Goal: Task Accomplishment & Management: Use online tool/utility

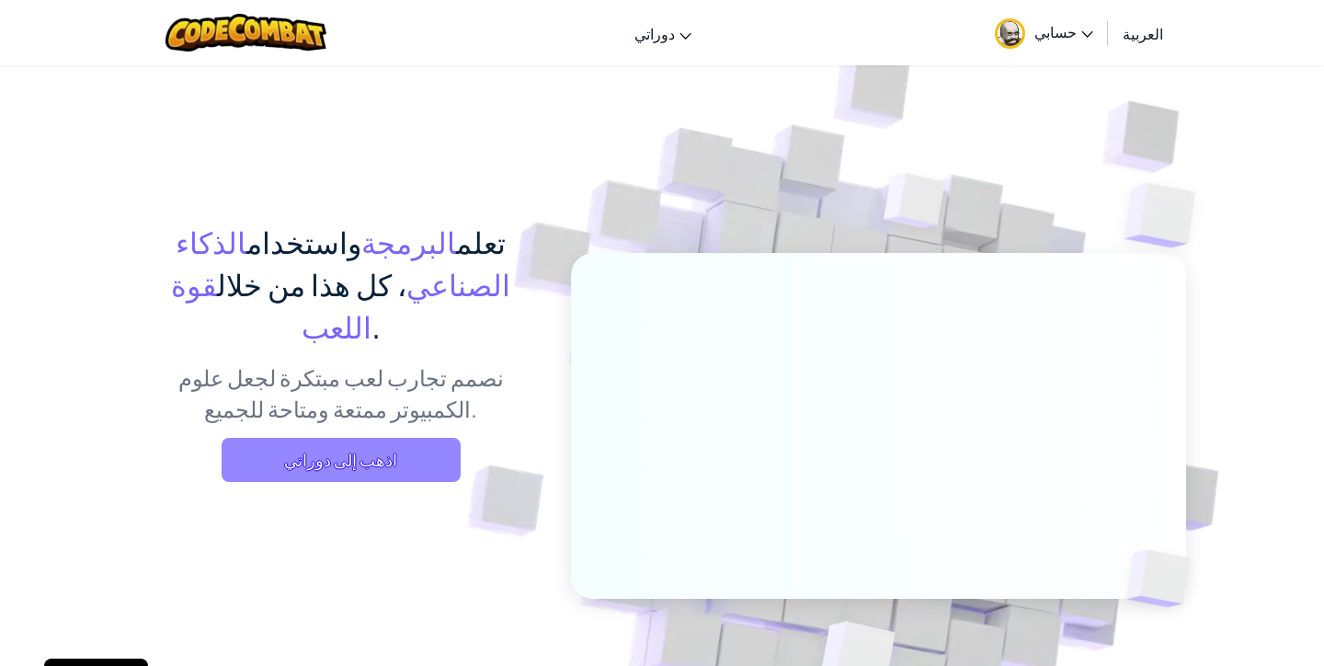
click at [383, 438] on span "اذهب إلى دوراتي" at bounding box center [341, 460] width 239 height 44
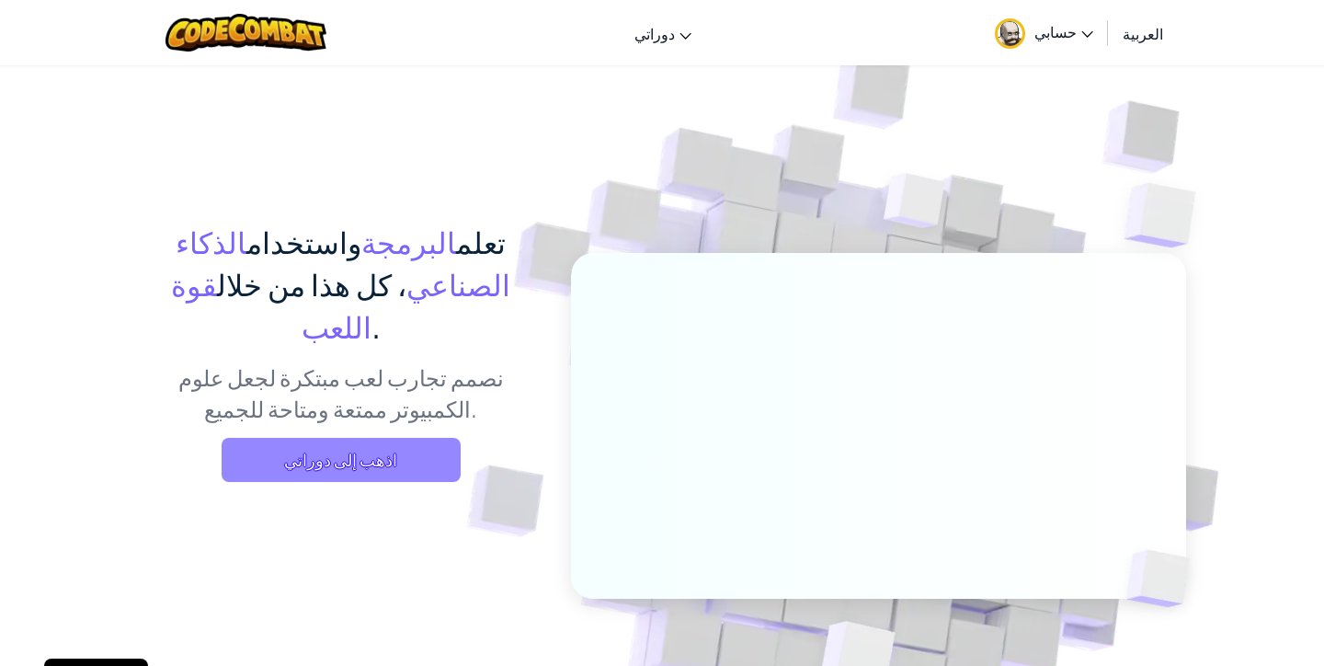
click at [383, 438] on span "اذهب إلى دوراتي" at bounding box center [341, 460] width 239 height 44
click at [425, 438] on span "اذهب إلى دوراتي" at bounding box center [341, 460] width 239 height 44
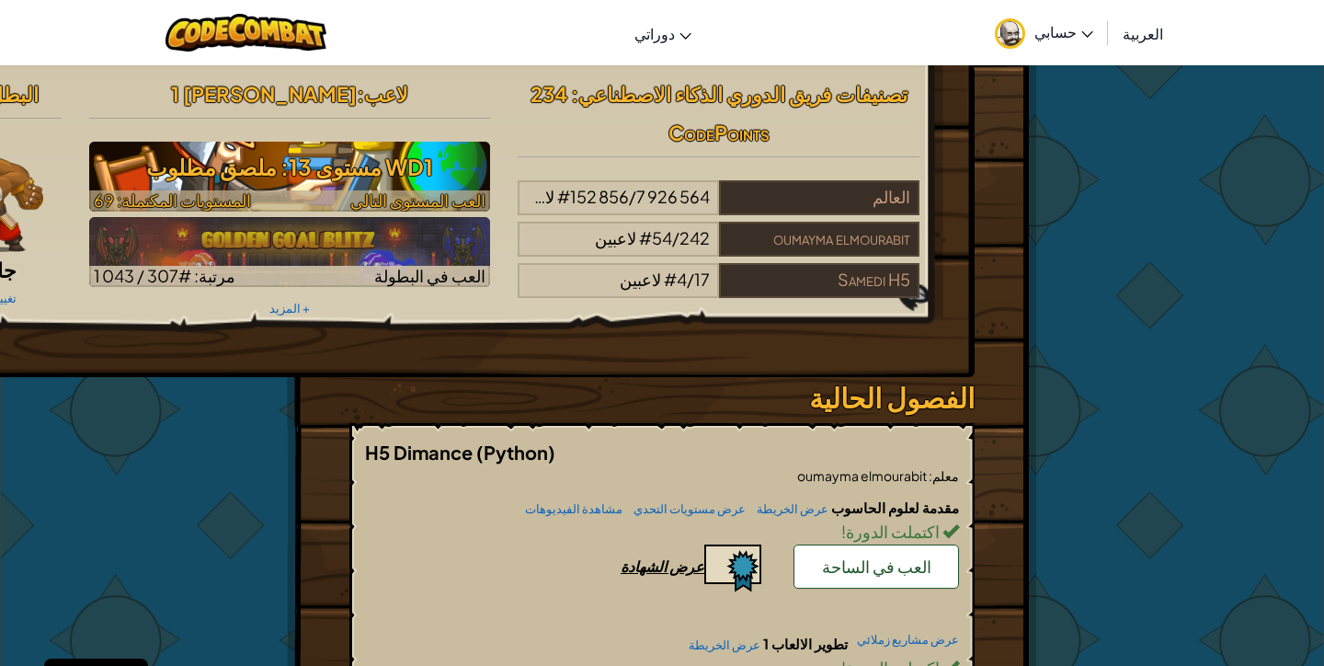
click at [259, 189] on img at bounding box center [290, 177] width 402 height 70
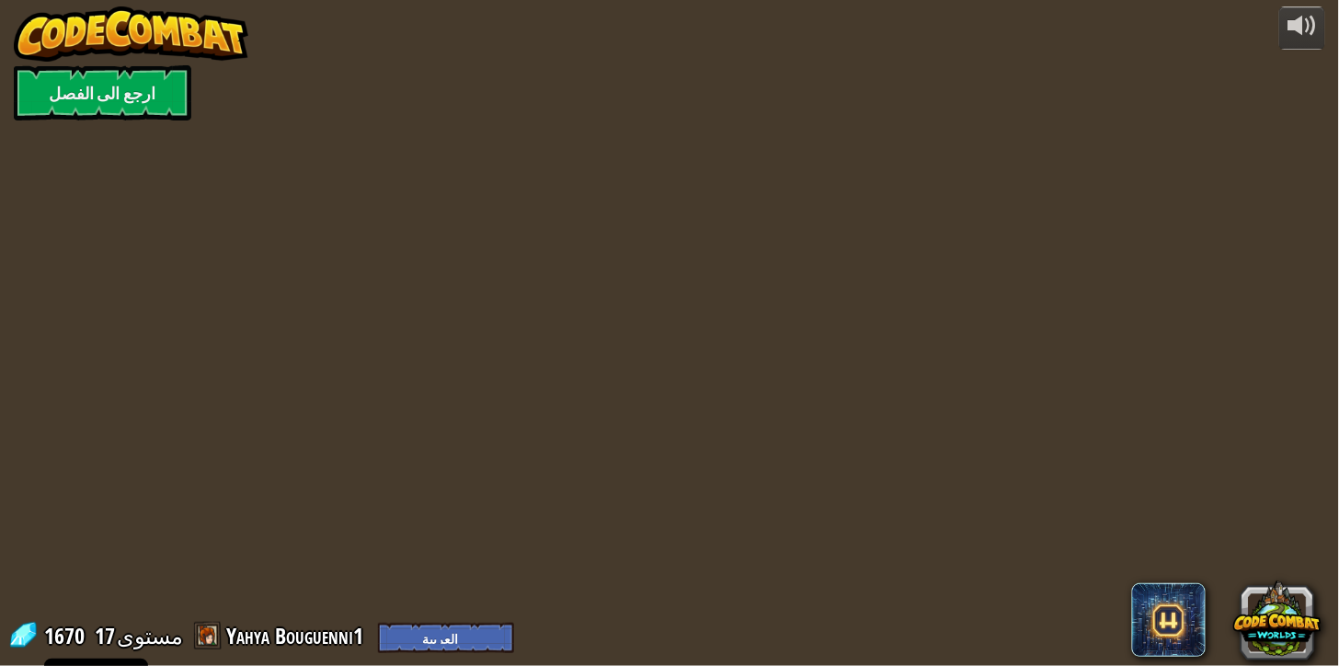
select select "ar"
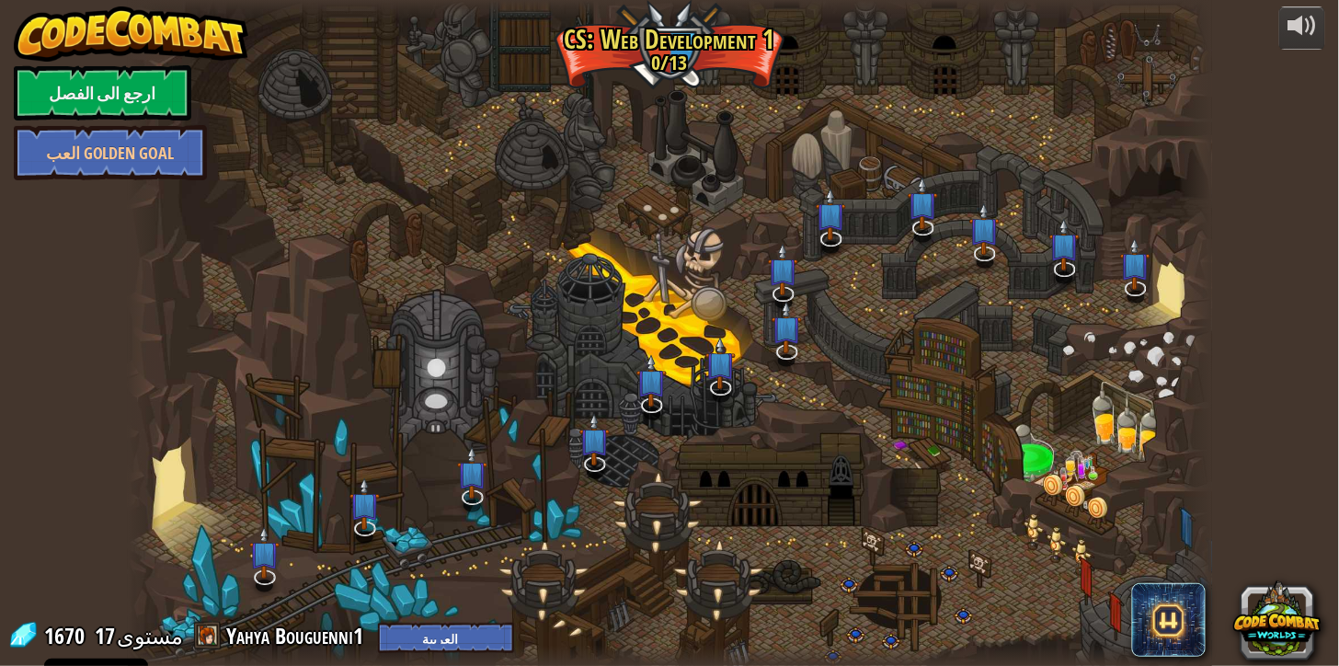
select select "ar"
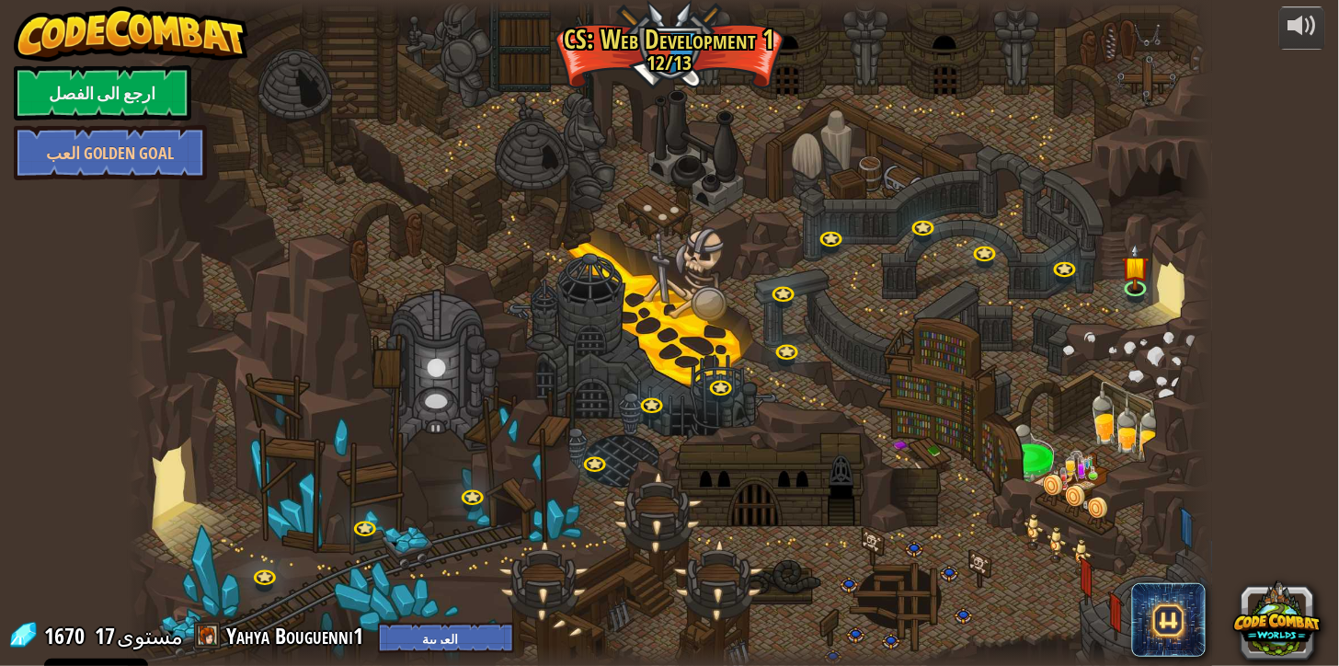
select select "ar"
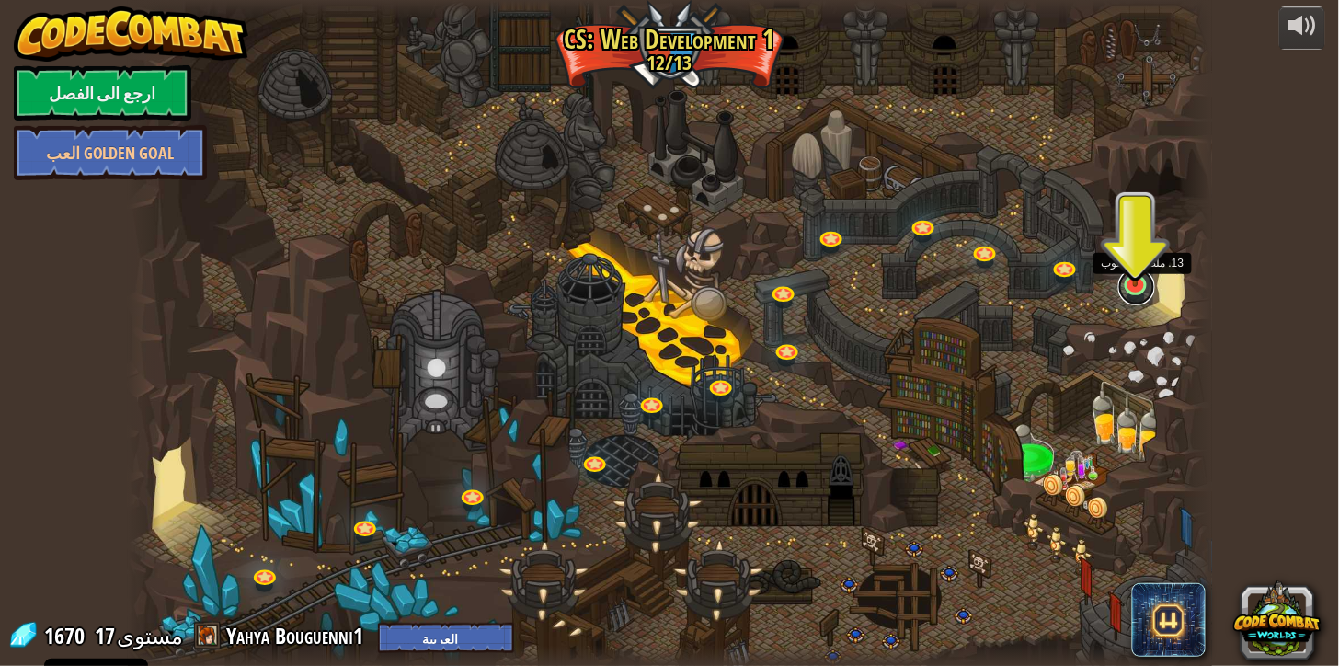
click at [1133, 294] on link at bounding box center [1136, 287] width 37 height 37
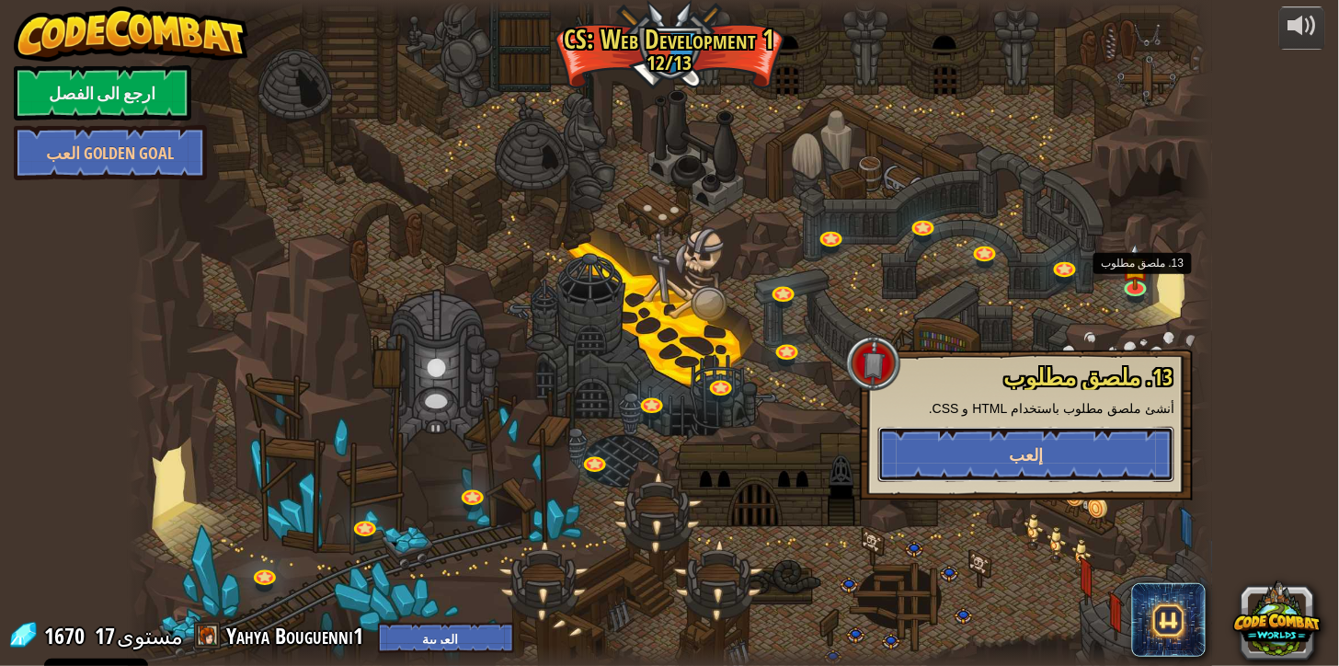
click at [1028, 454] on span "إلعب" at bounding box center [1027, 454] width 34 height 23
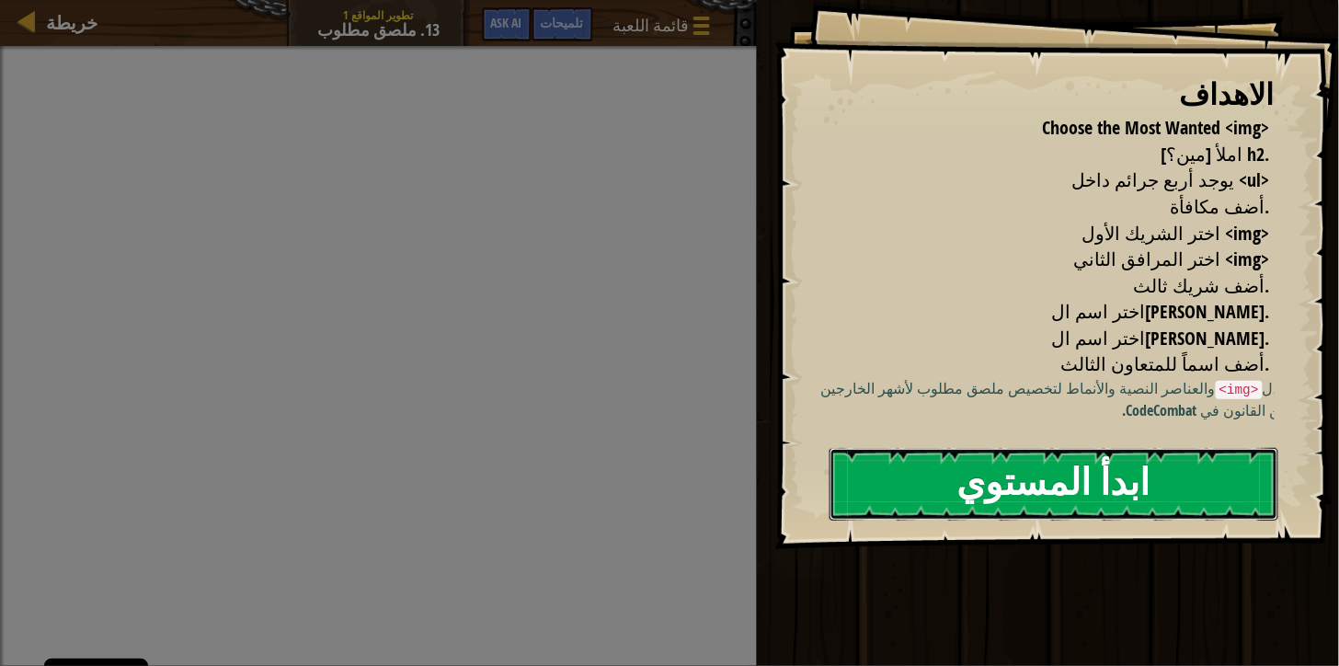
click at [1006, 493] on button "ابدأ المستوي" at bounding box center [1054, 484] width 449 height 73
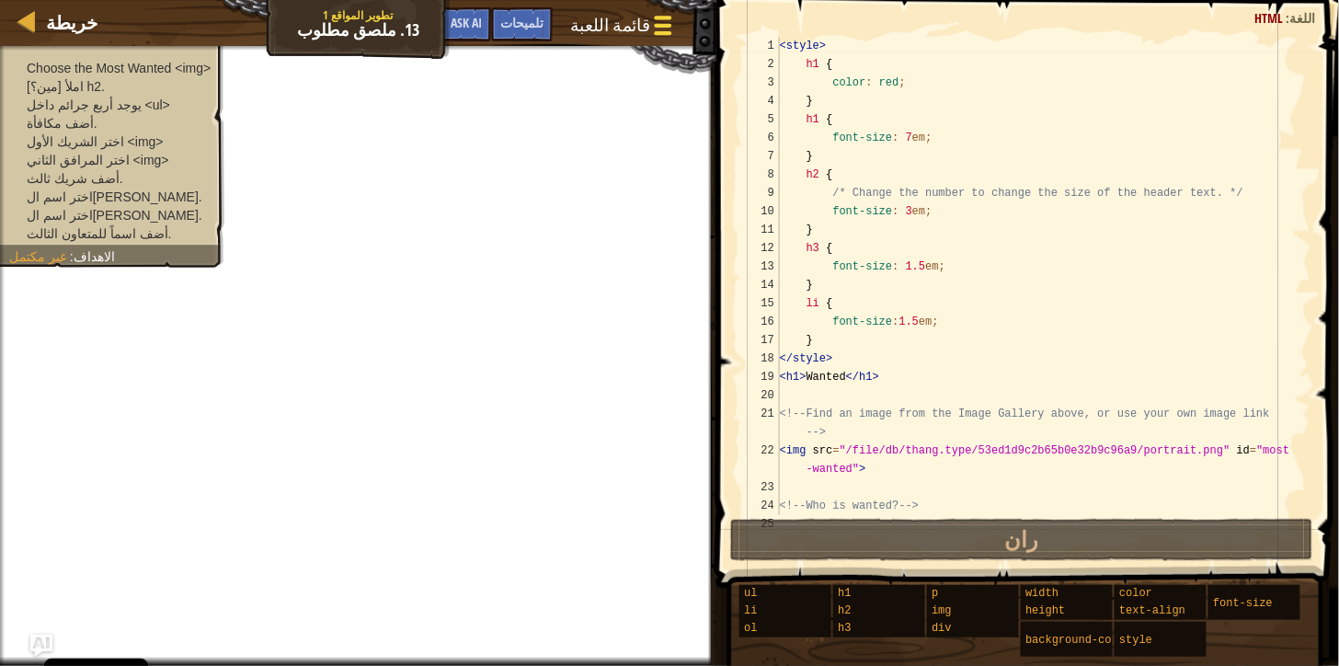
click at [629, 21] on span "قائمة اللعبة" at bounding box center [610, 25] width 80 height 25
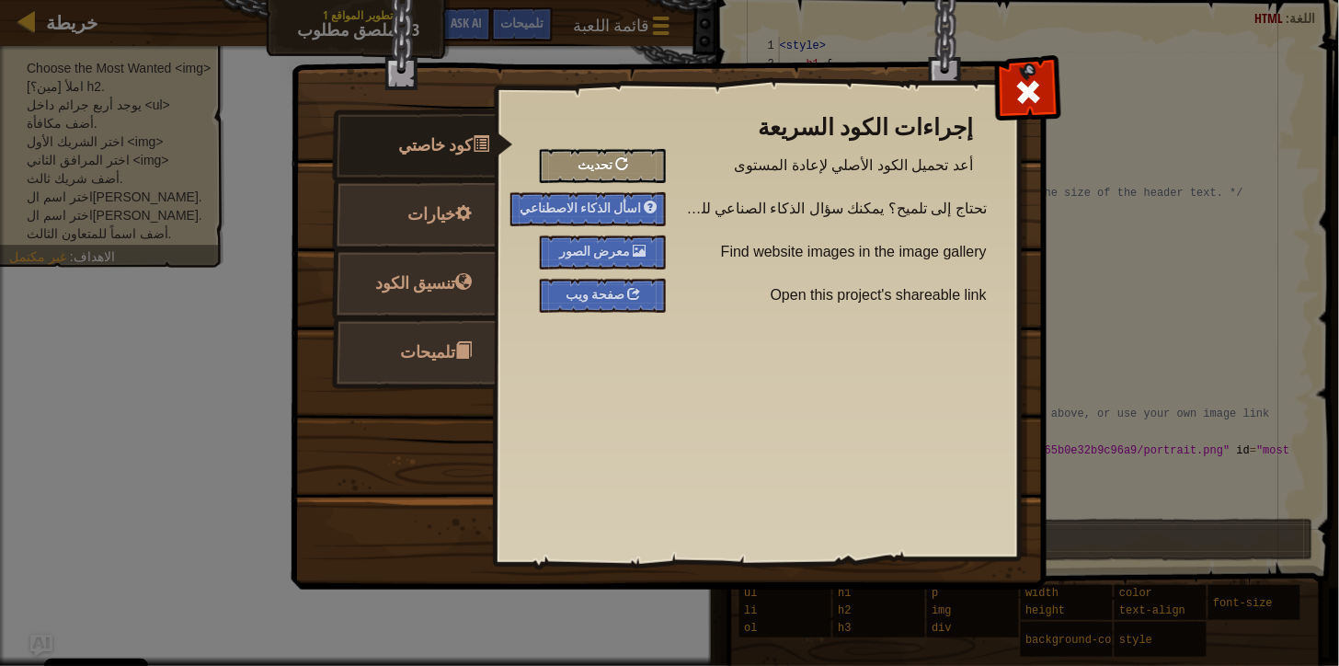
click at [626, 154] on div "تحديث" at bounding box center [603, 166] width 126 height 34
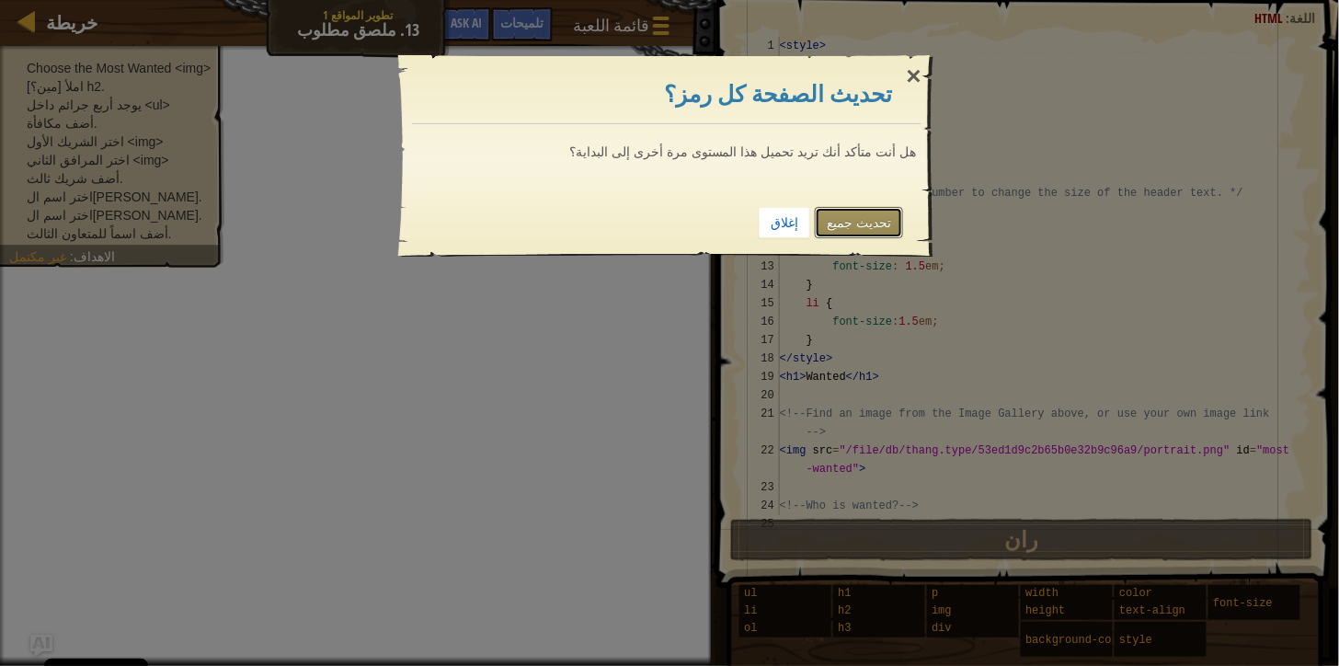
click at [875, 226] on link "تحديث جميع" at bounding box center [859, 222] width 88 height 31
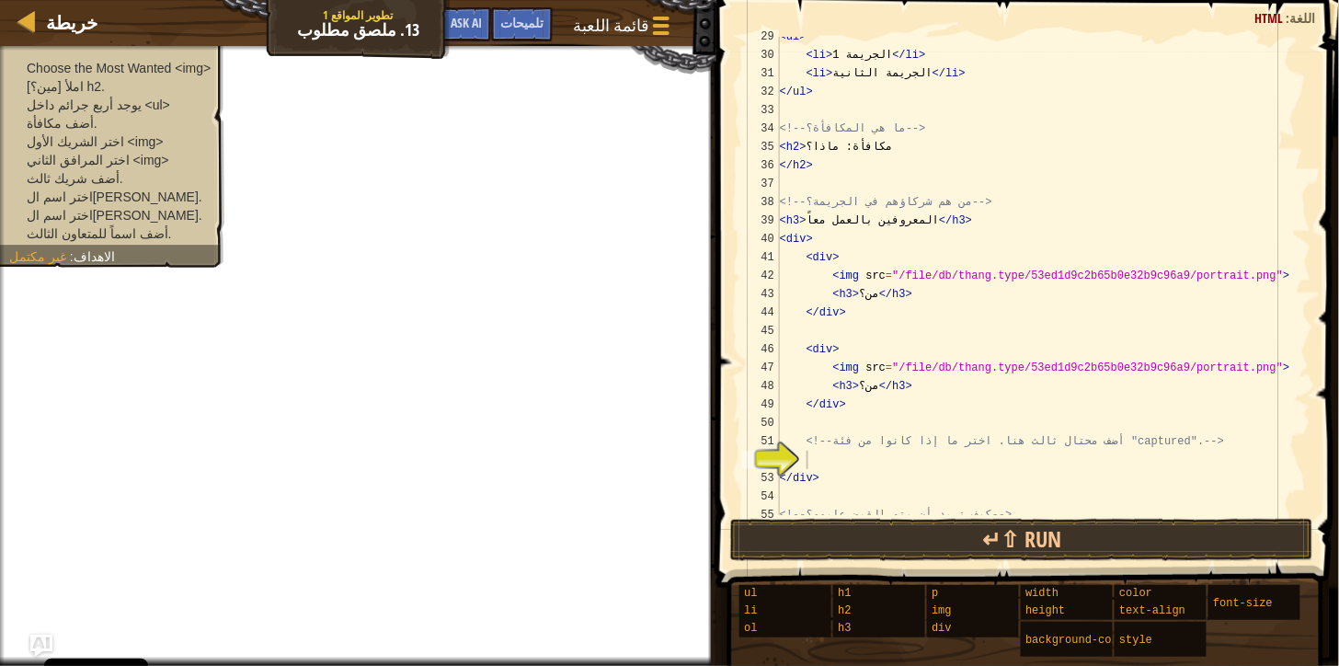
scroll to position [589, 0]
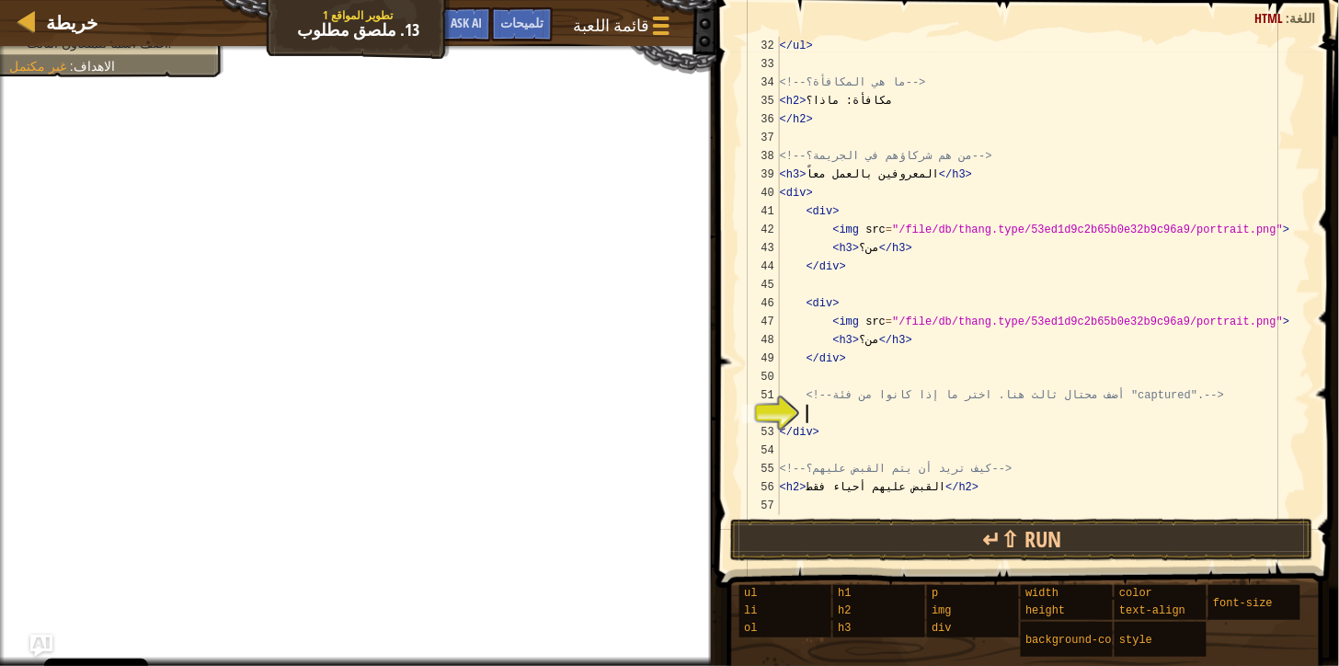
paste textarea "</div>"
type textarea "</div>"
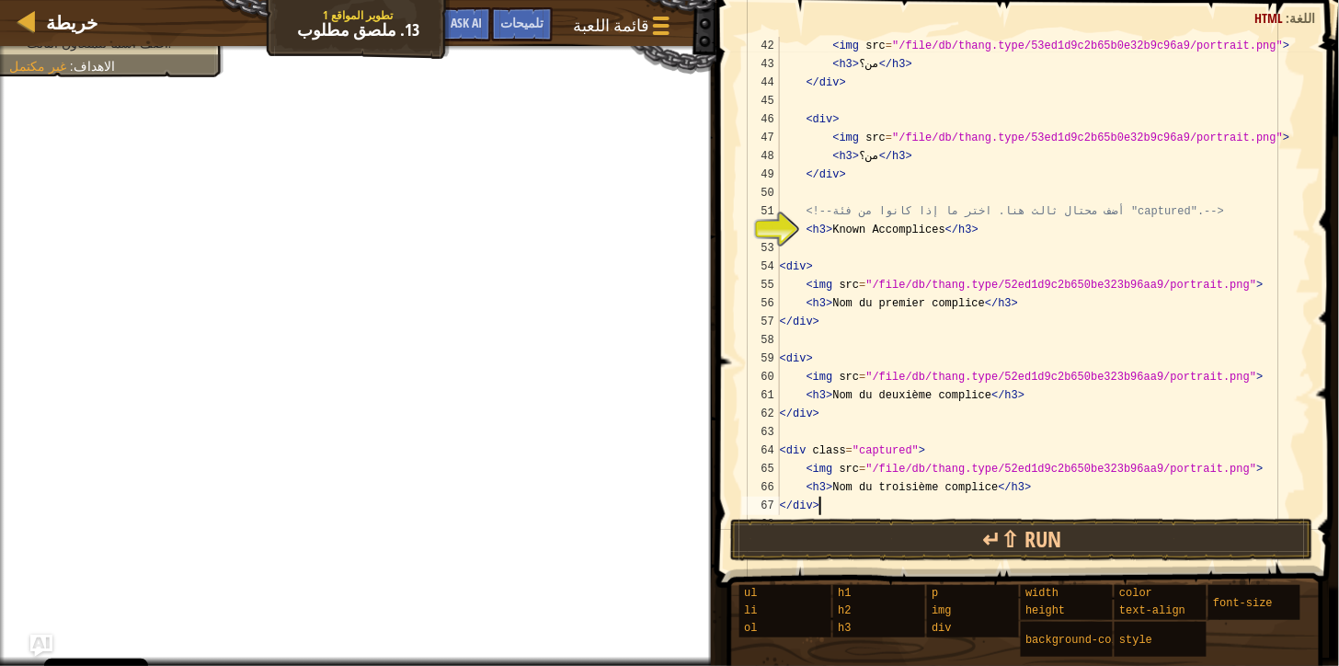
scroll to position [773, 0]
click at [789, 519] on button "Run ⇧↵" at bounding box center [1021, 540] width 583 height 42
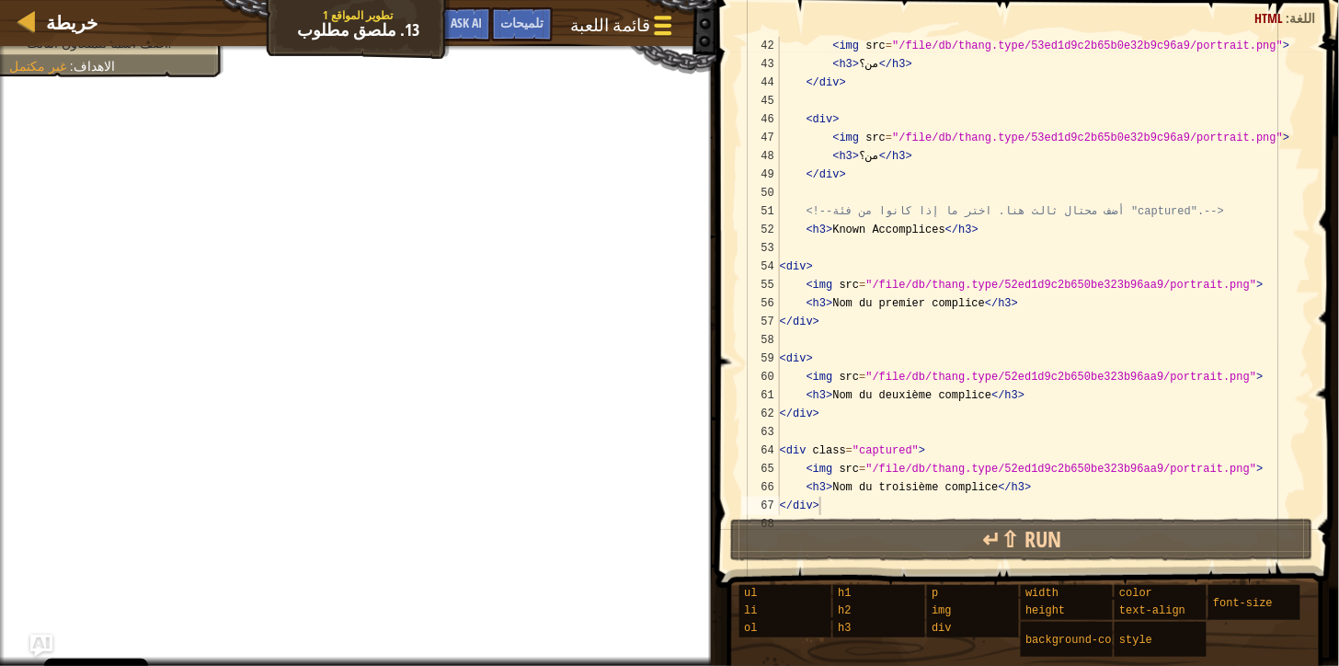
click at [655, 20] on div at bounding box center [662, 25] width 25 height 27
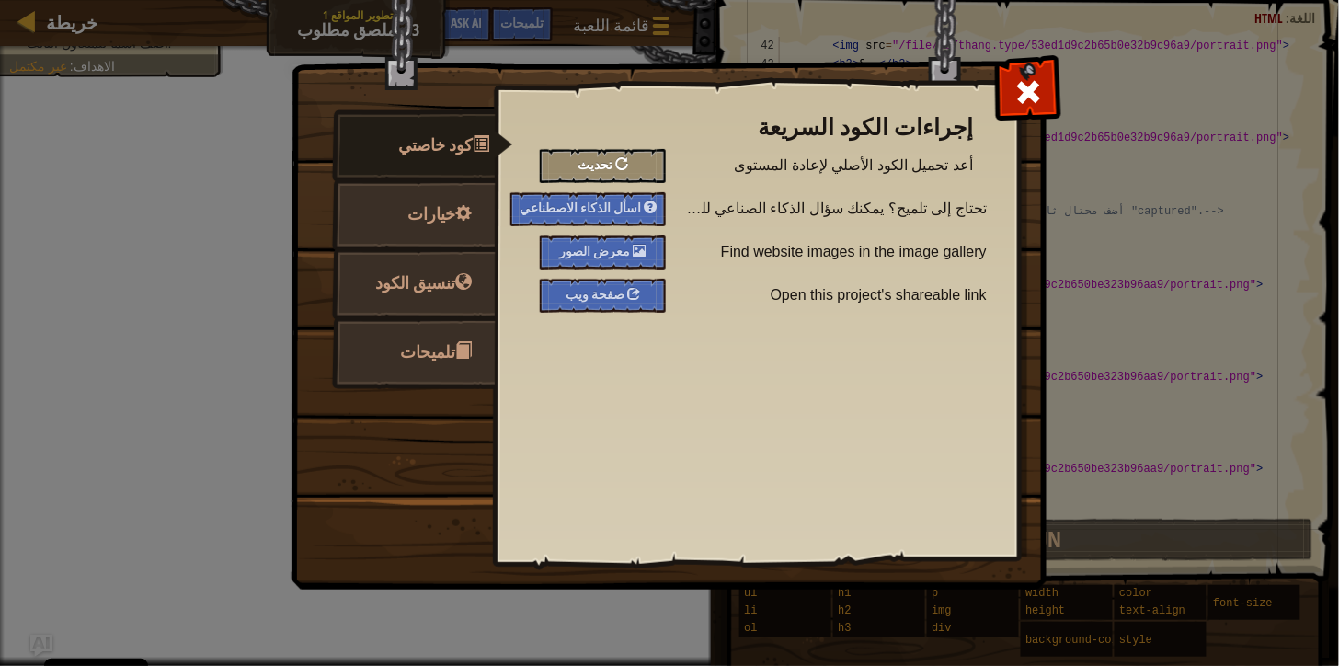
click at [615, 164] on div at bounding box center [621, 163] width 13 height 13
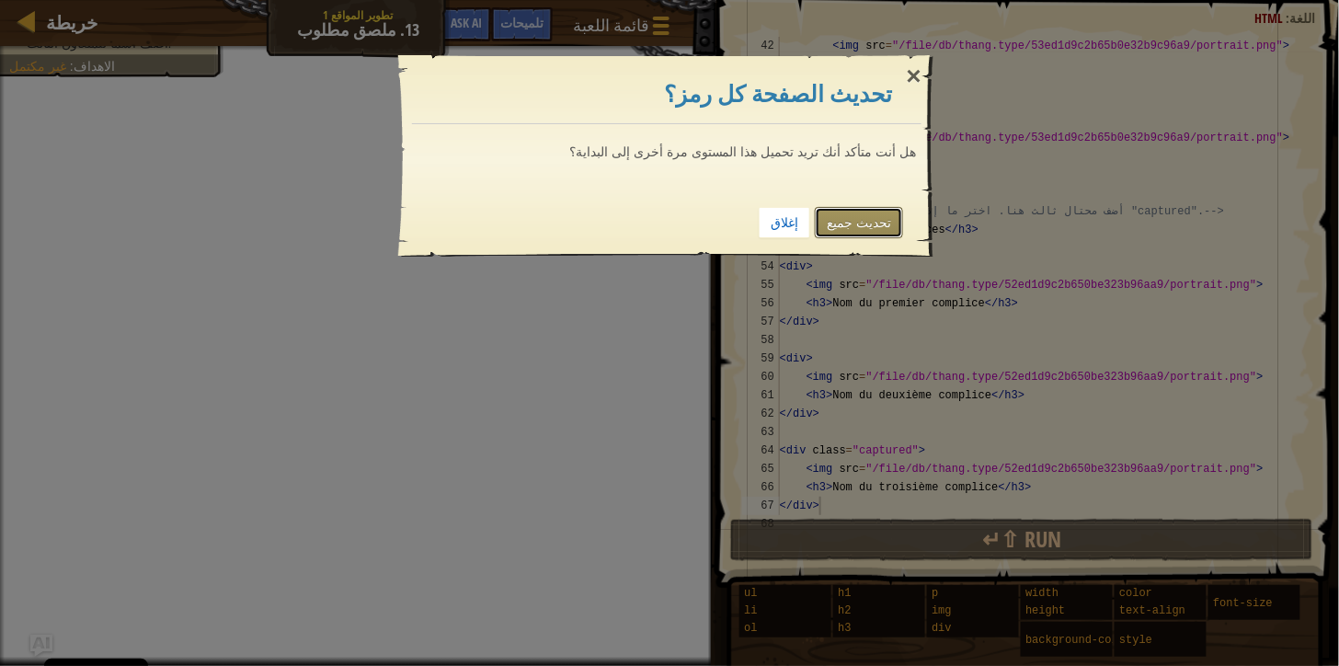
click at [842, 216] on link "تحديث جميع" at bounding box center [859, 222] width 88 height 31
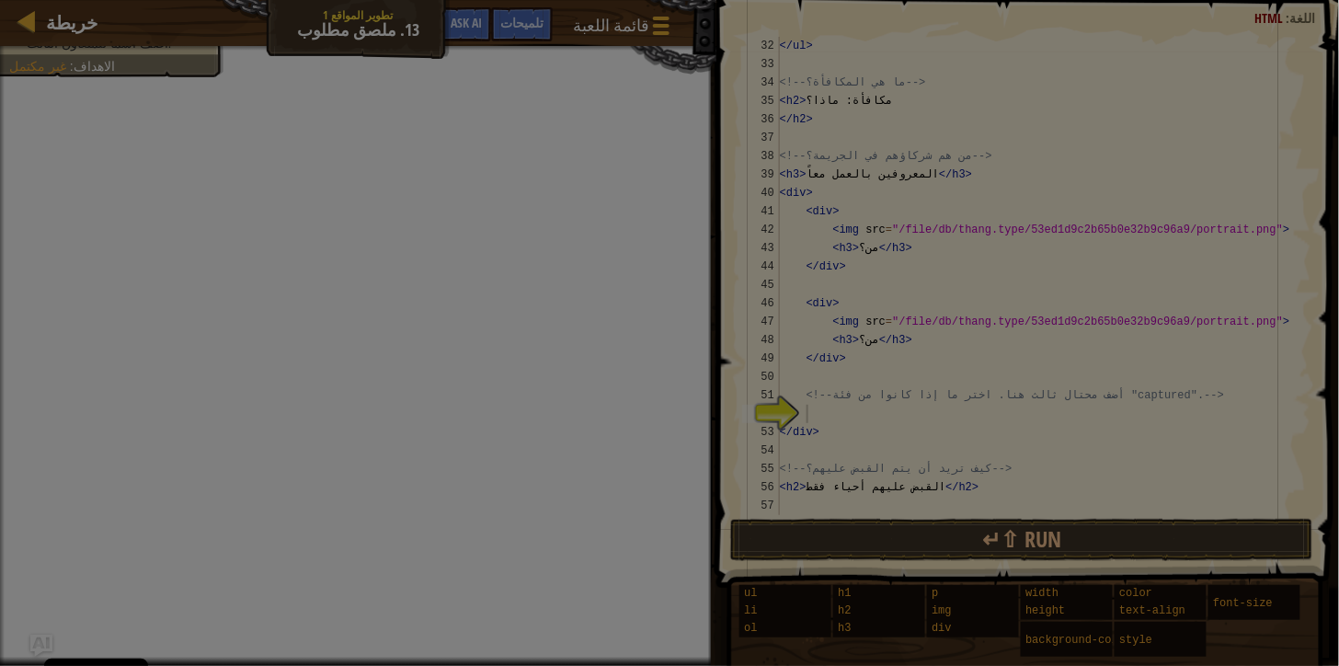
scroll to position [589, 0]
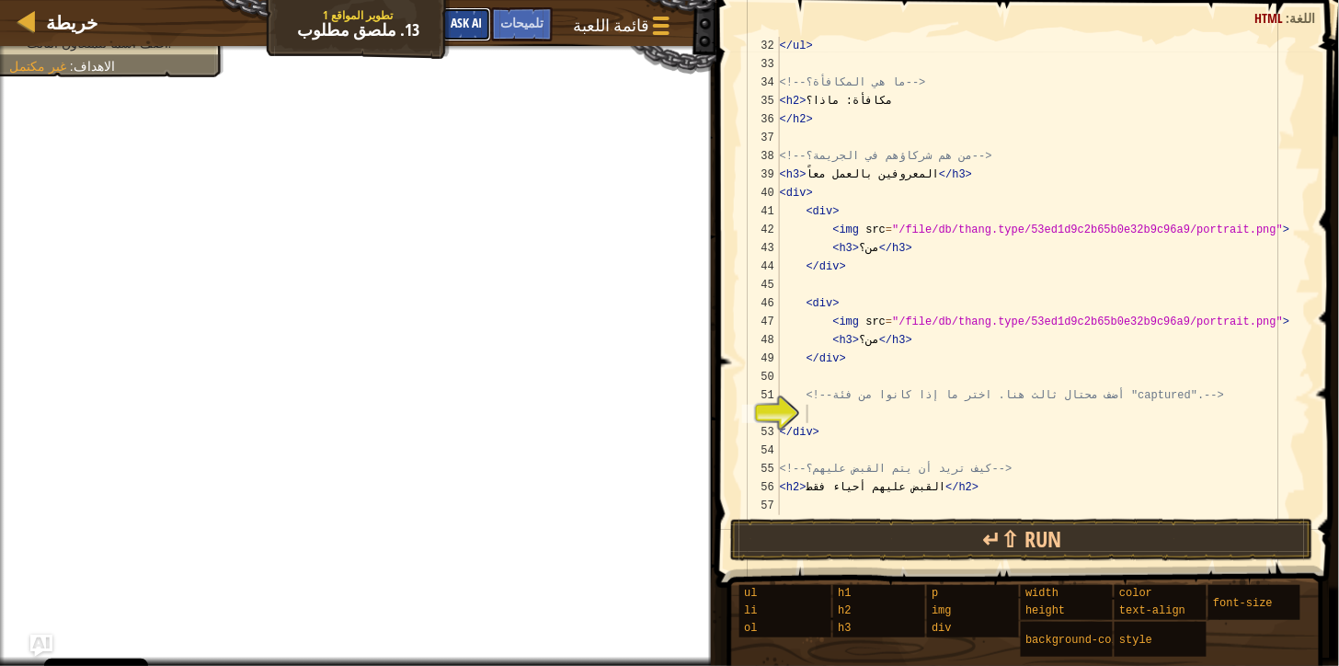
click at [482, 29] on span "Ask AI" at bounding box center [466, 22] width 31 height 17
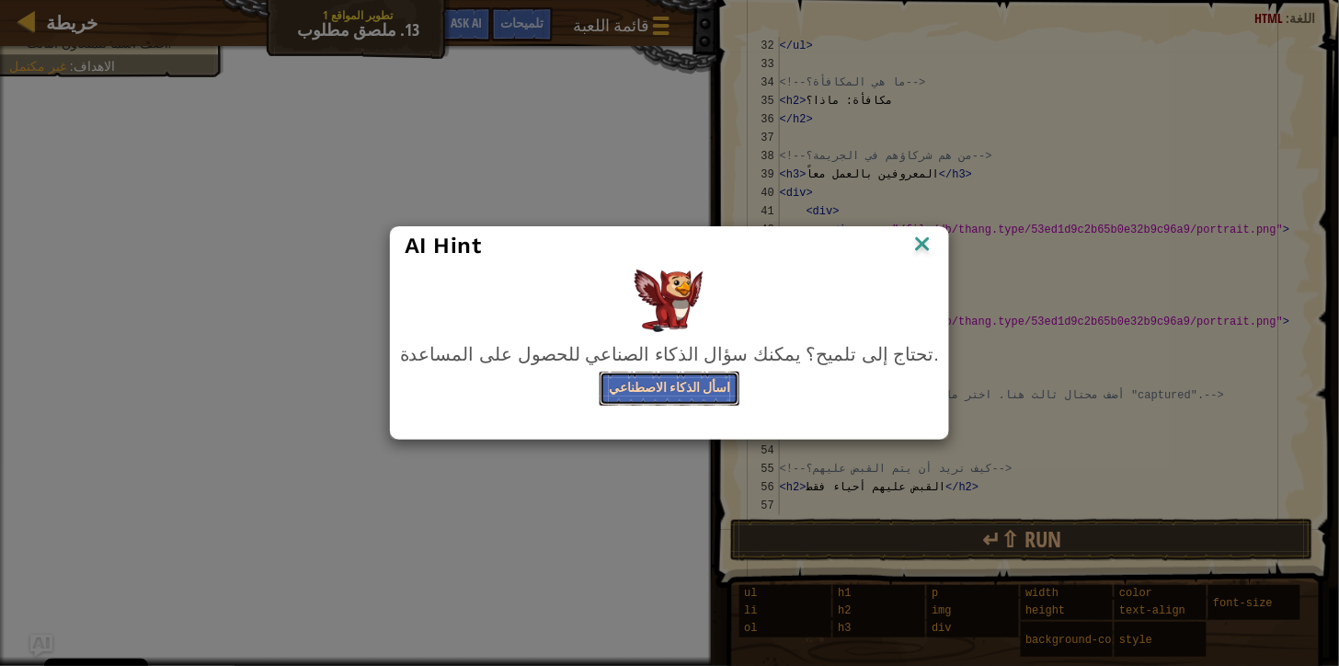
click at [690, 391] on button "اسأل الذكاء الاصطناعي" at bounding box center [670, 389] width 140 height 34
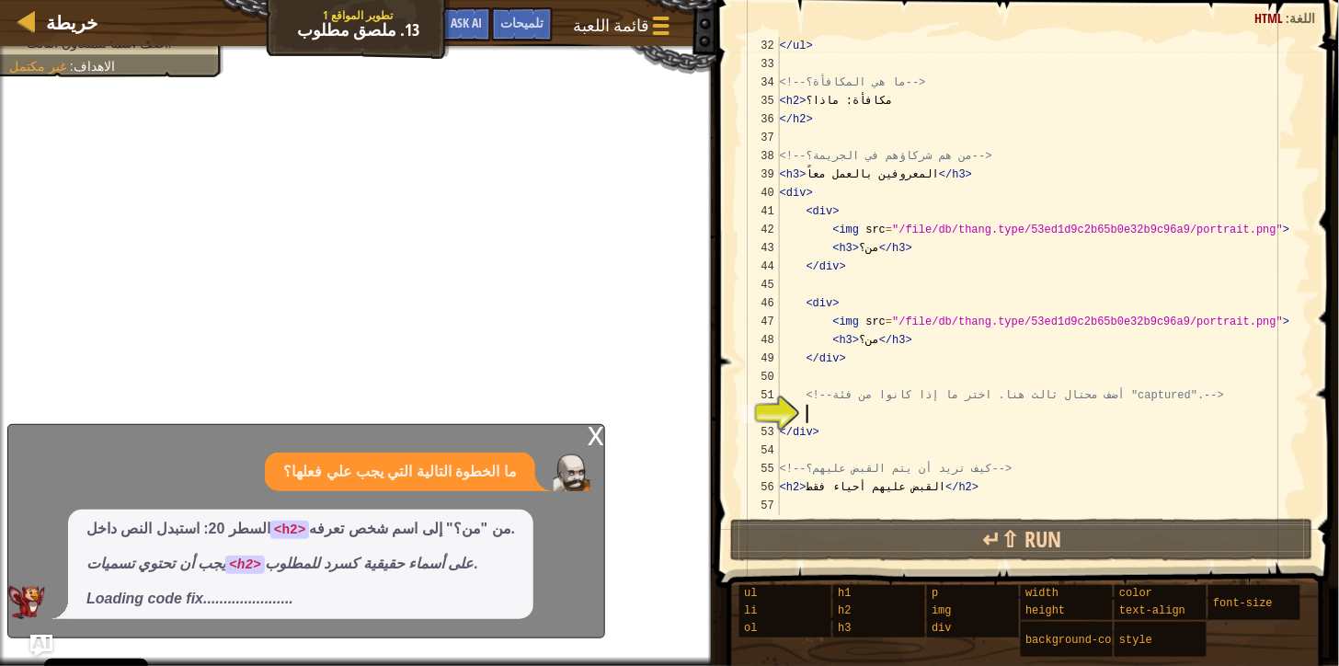
click at [593, 429] on div "x" at bounding box center [596, 434] width 17 height 18
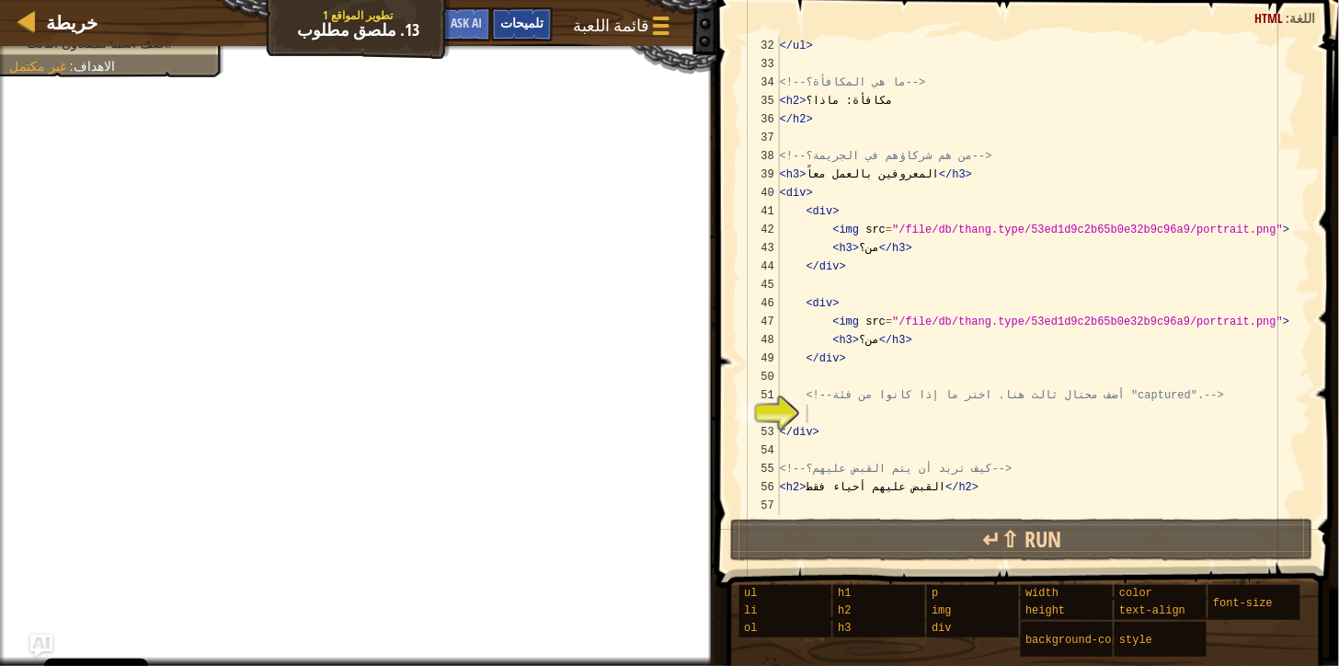
click at [553, 14] on div "تلميحات" at bounding box center [522, 24] width 62 height 34
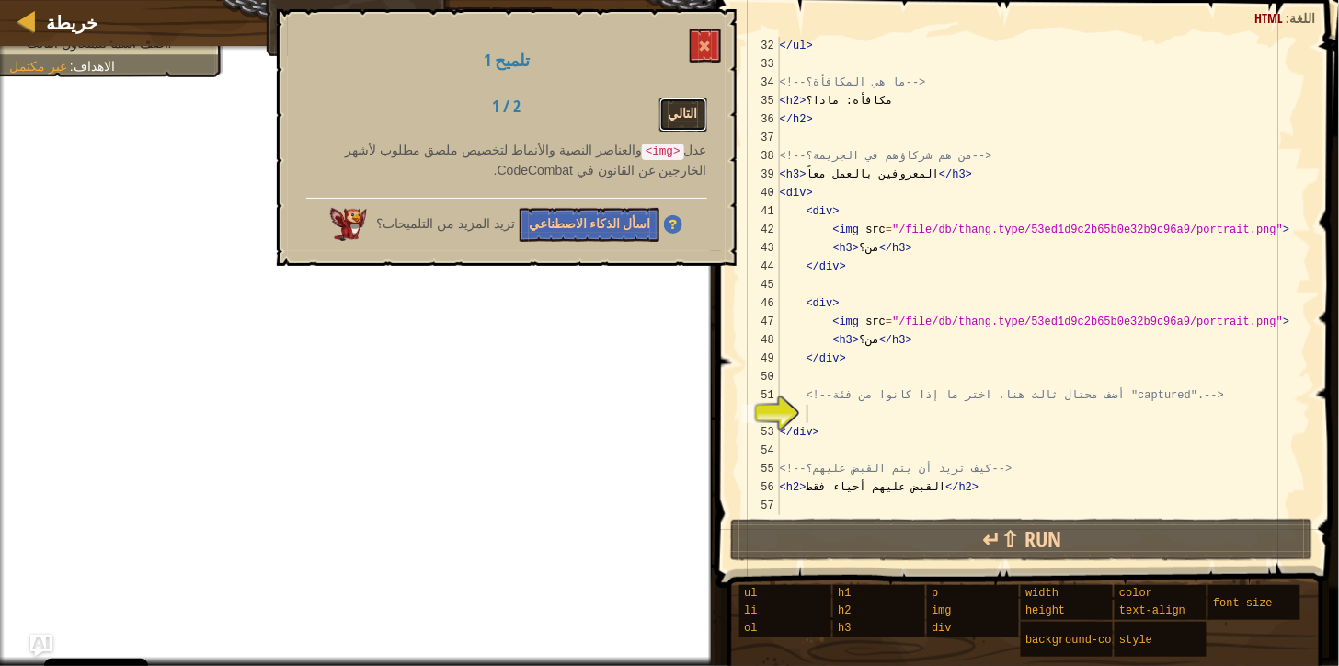
click at [697, 101] on button "التالي" at bounding box center [683, 114] width 48 height 34
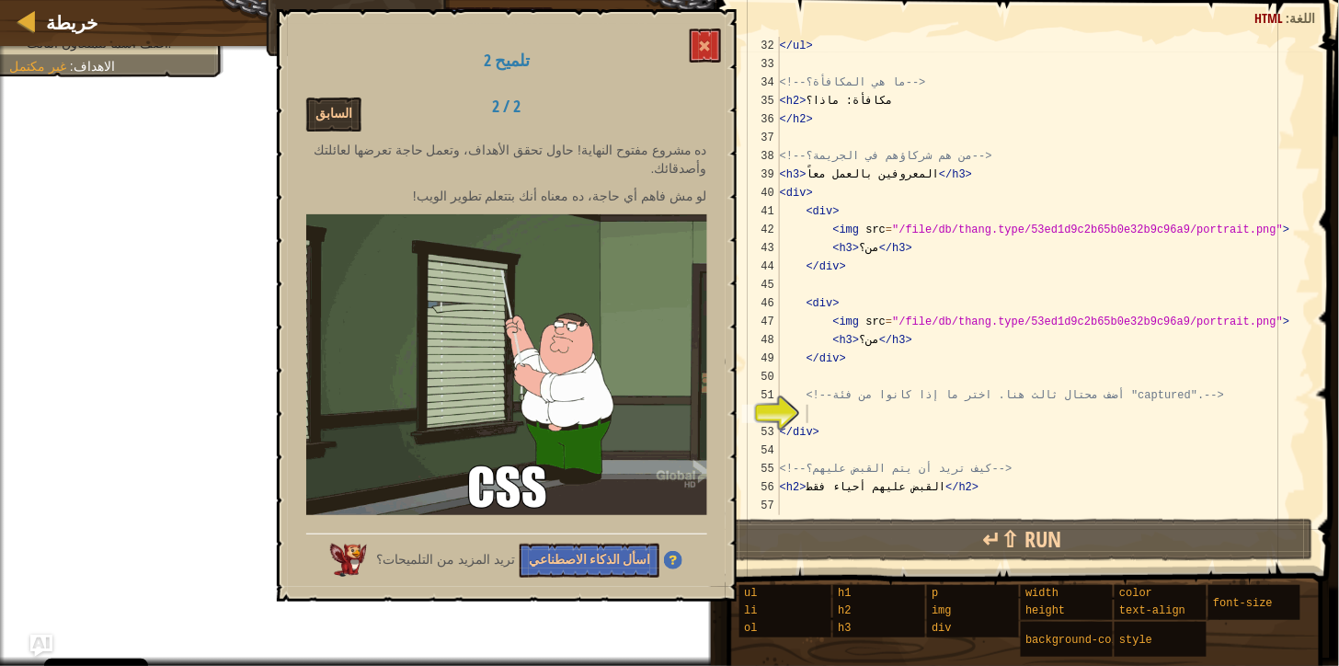
click at [724, 40] on div "تلميح 2 السابق 2 / 2 ده مشروع مفتوح النهاية! حاول تحقق الأهداف، وتعمل حاجة تعرض…" at bounding box center [507, 305] width 460 height 592
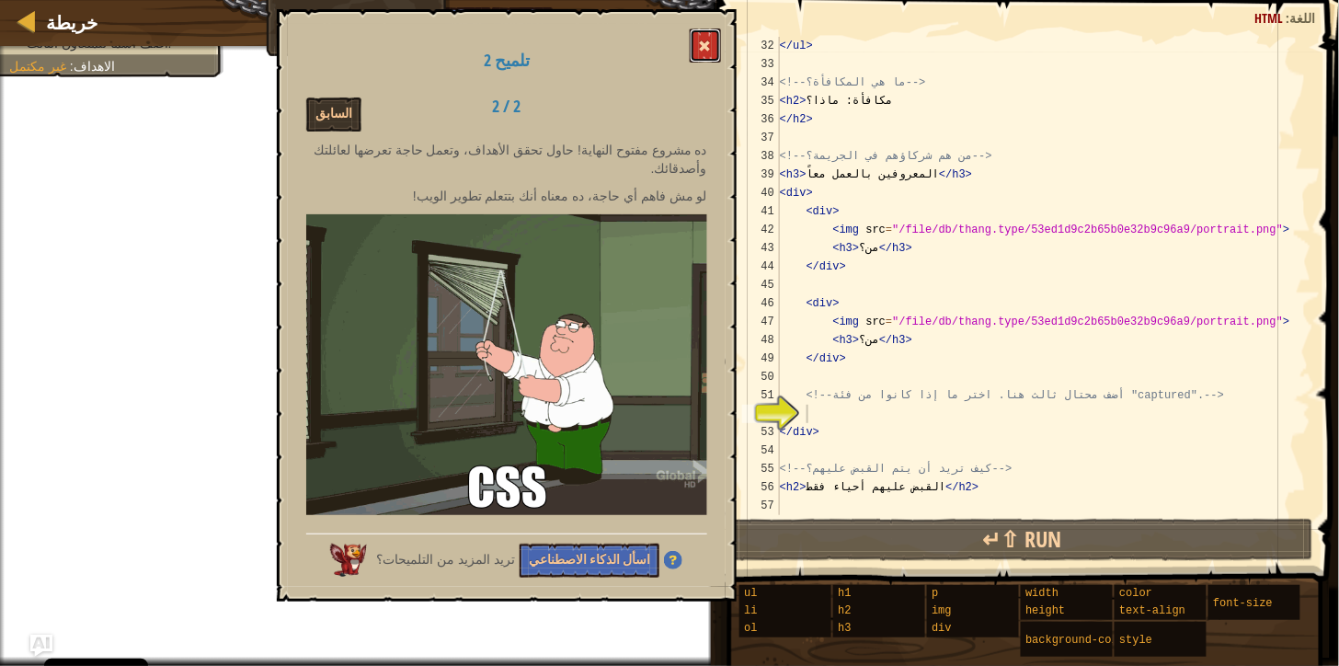
click at [704, 42] on span at bounding box center [705, 46] width 13 height 13
